Goal: Find specific page/section: Find specific page/section

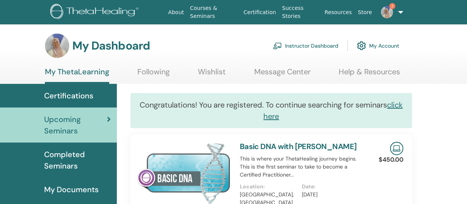
click at [299, 45] on link "Instructor Dashboard" at bounding box center [305, 45] width 65 height 17
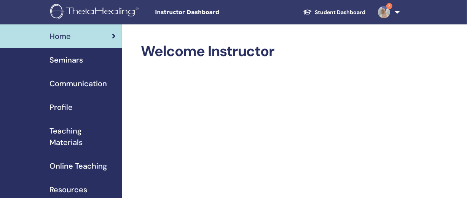
click at [56, 37] on span "Home" at bounding box center [59, 35] width 21 height 11
